Goal: Task Accomplishment & Management: Use online tool/utility

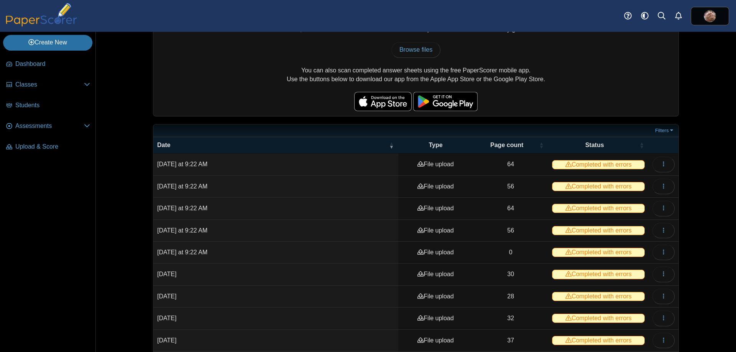
scroll to position [104, 0]
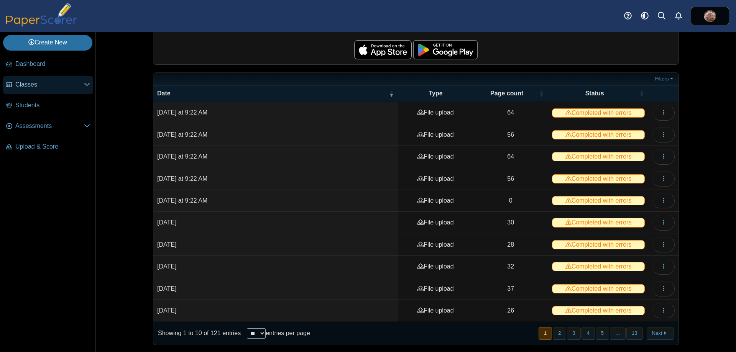
click at [44, 80] on link "Classes" at bounding box center [48, 85] width 90 height 18
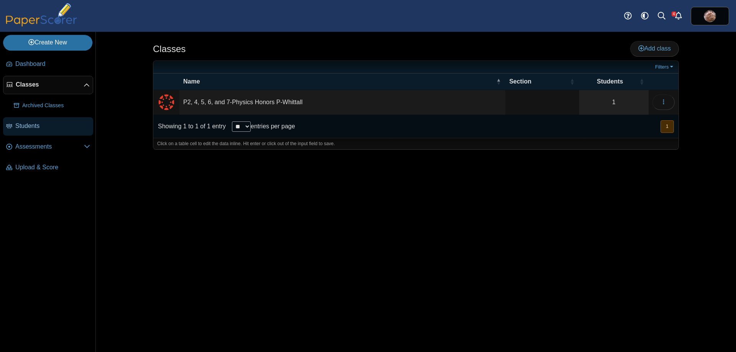
click at [47, 125] on span "Students" at bounding box center [52, 126] width 75 height 8
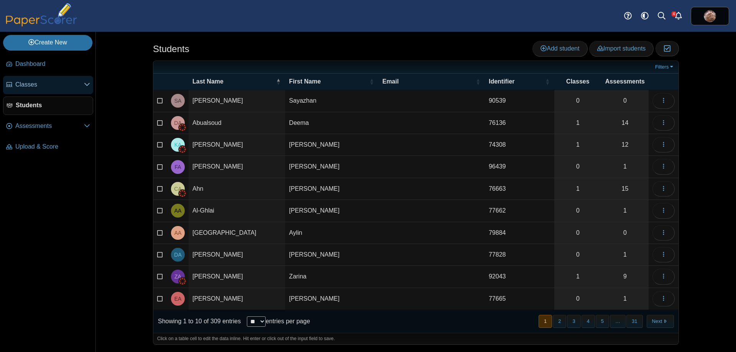
click at [52, 89] on span "Classes" at bounding box center [49, 85] width 69 height 8
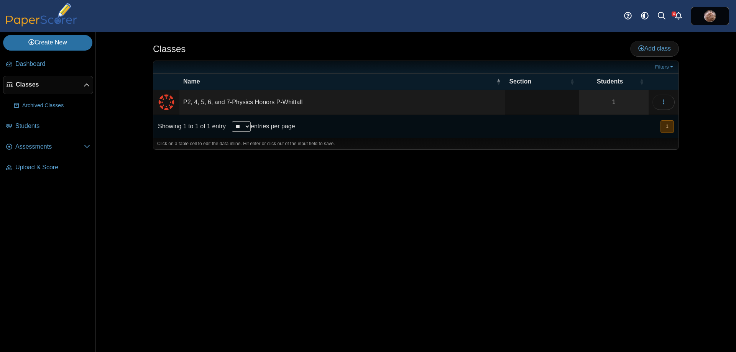
click at [280, 102] on td "P2, 4, 5, 6, and 7-Physics Honors P-Whittall" at bounding box center [342, 102] width 326 height 25
click at [481, 216] on div "Classes Add class Filters 1" at bounding box center [415, 192] width 575 height 321
click at [610, 98] on link "1" at bounding box center [613, 102] width 69 height 25
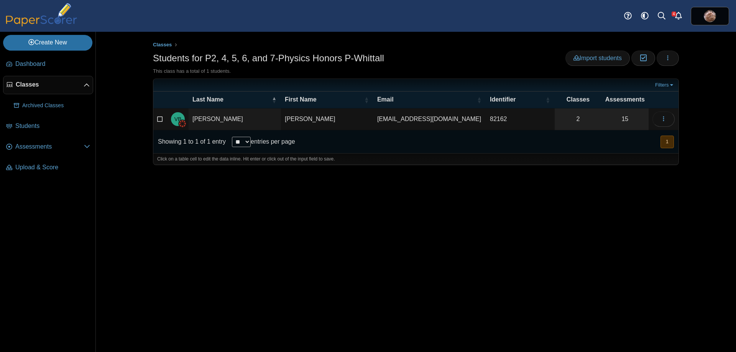
click at [251, 199] on div "Classes Students for P2, 4, 5, 6, and 7-Physics Honors P-Whittall Import studen…" at bounding box center [415, 192] width 575 height 321
click at [42, 145] on span "Assessments" at bounding box center [49, 147] width 69 height 8
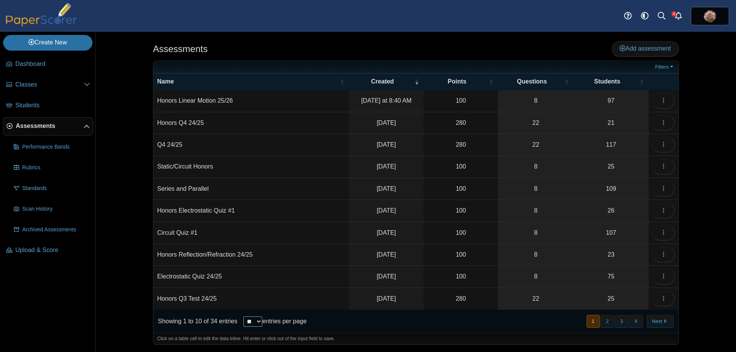
click at [124, 126] on div "Assessments Add assessment Filters" at bounding box center [416, 192] width 640 height 321
click at [125, 113] on div "Assessments Add assessment Filters" at bounding box center [416, 192] width 640 height 321
click at [608, 102] on link "97" at bounding box center [611, 100] width 75 height 21
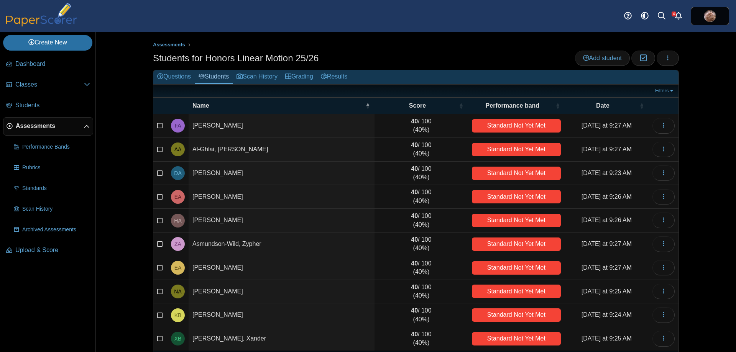
click at [130, 120] on div "Assessments Students for Honors Linear Motion 25/26 Add student Moderation 0 Lo…" at bounding box center [415, 192] width 575 height 321
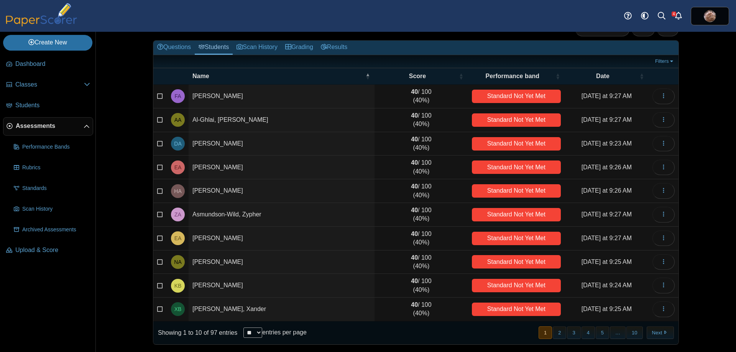
click at [117, 151] on div "Assessments Students for Honors Linear Motion 25/26 Add student Moderation 0 Lo…" at bounding box center [416, 192] width 640 height 321
click at [112, 102] on div "Assessments Students for Honors Linear Motion 25/26 Add student Moderation 0 Lo…" at bounding box center [416, 192] width 640 height 321
click at [651, 329] on button "Next" at bounding box center [660, 333] width 27 height 13
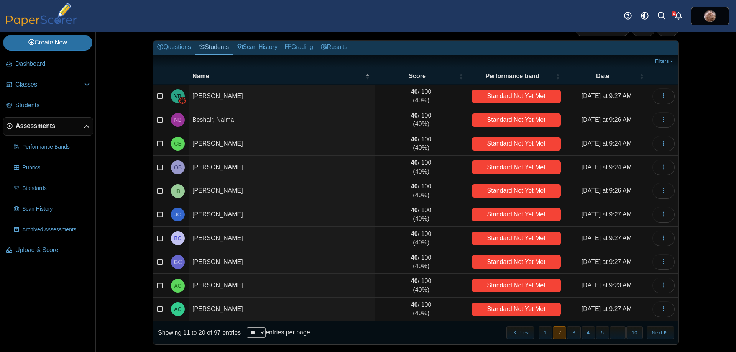
click at [257, 335] on select "** ** ** ***" at bounding box center [256, 333] width 19 height 10
select select "***"
click at [247, 328] on select "** ** ** ***" at bounding box center [256, 333] width 19 height 10
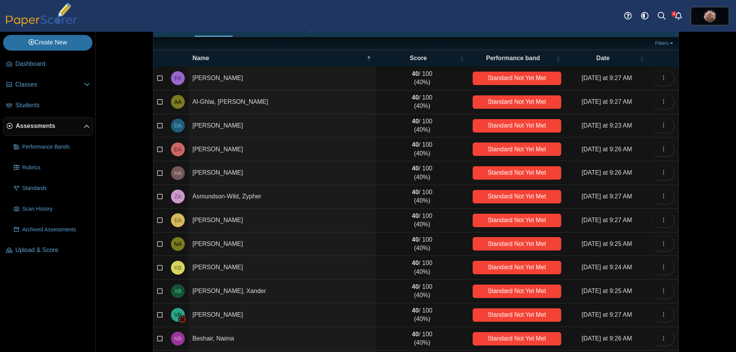
scroll to position [0, 0]
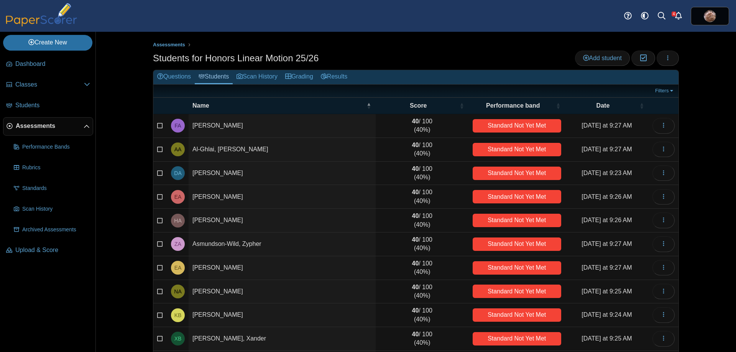
click at [128, 122] on div "Assessments Students for Honors Linear Motion 25/26 Add student Moderation 0 Lo…" at bounding box center [415, 192] width 575 height 321
click at [63, 247] on span "Upload & Score" at bounding box center [52, 250] width 75 height 8
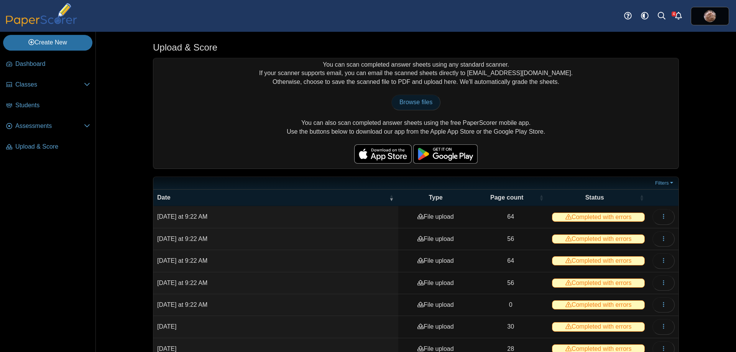
click at [411, 101] on span "Browse files" at bounding box center [416, 102] width 33 height 7
type input "**********"
click at [509, 327] on td "0" at bounding box center [510, 327] width 75 height 22
